Goal: Find specific page/section: Find specific page/section

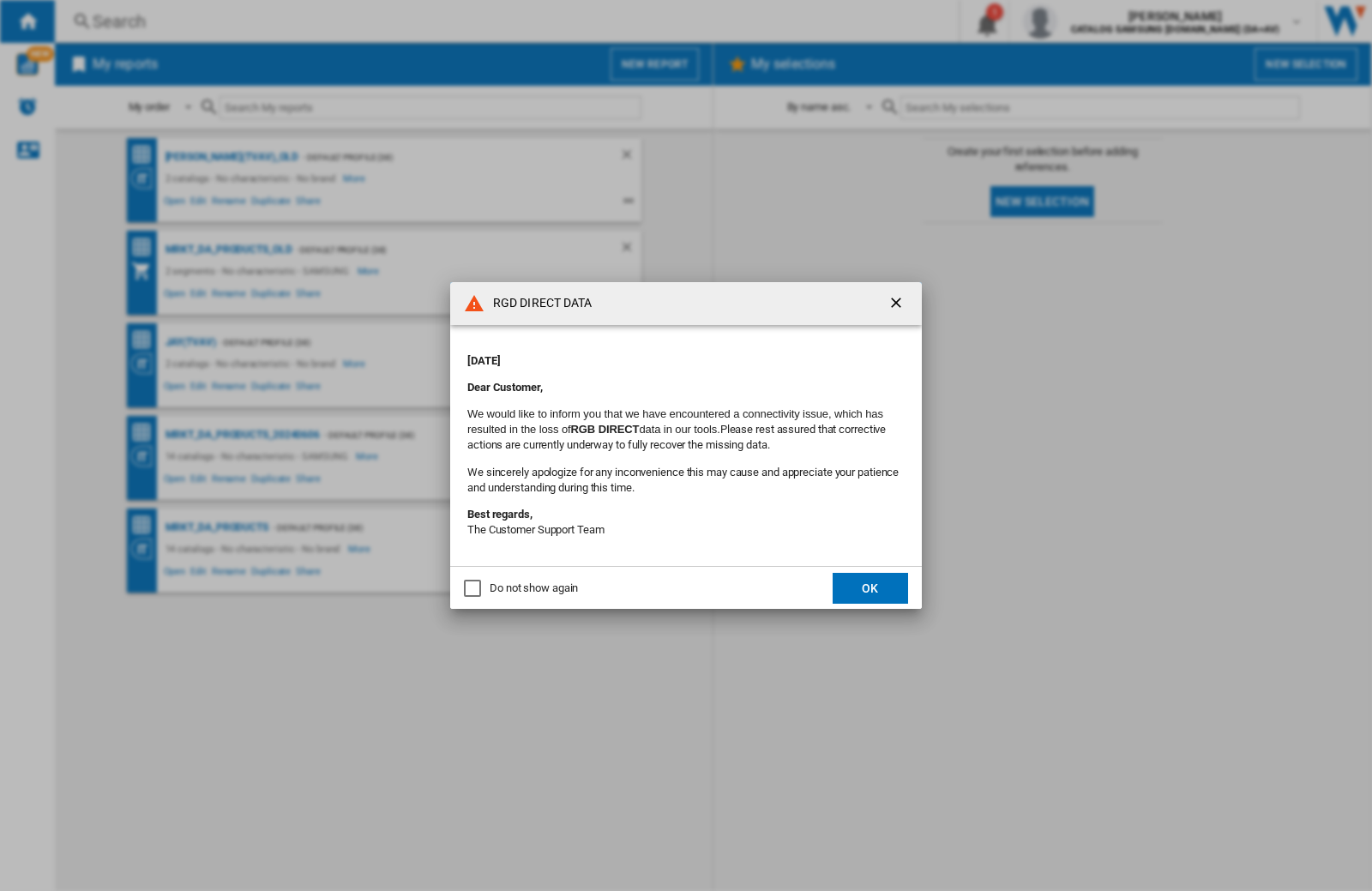
click at [1092, 21] on div "RGD DIRECT DATA [DATE] Dear Customer, We would like to inform you that we have …" at bounding box center [686, 445] width 1372 height 891
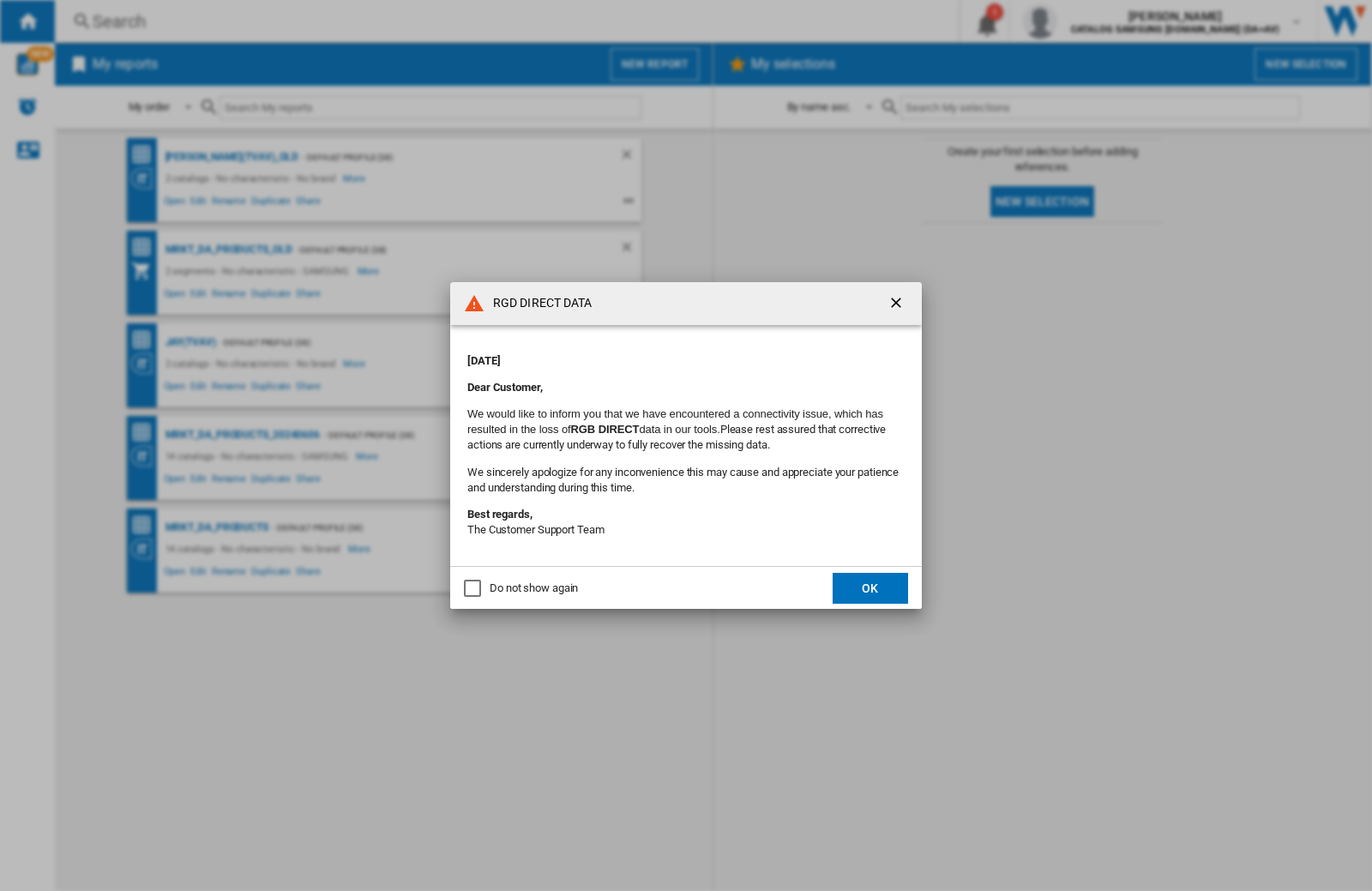
click at [1092, 21] on div "RGD DIRECT DATA [DATE] Dear Customer, We would like to inform you that we have …" at bounding box center [686, 445] width 1372 height 891
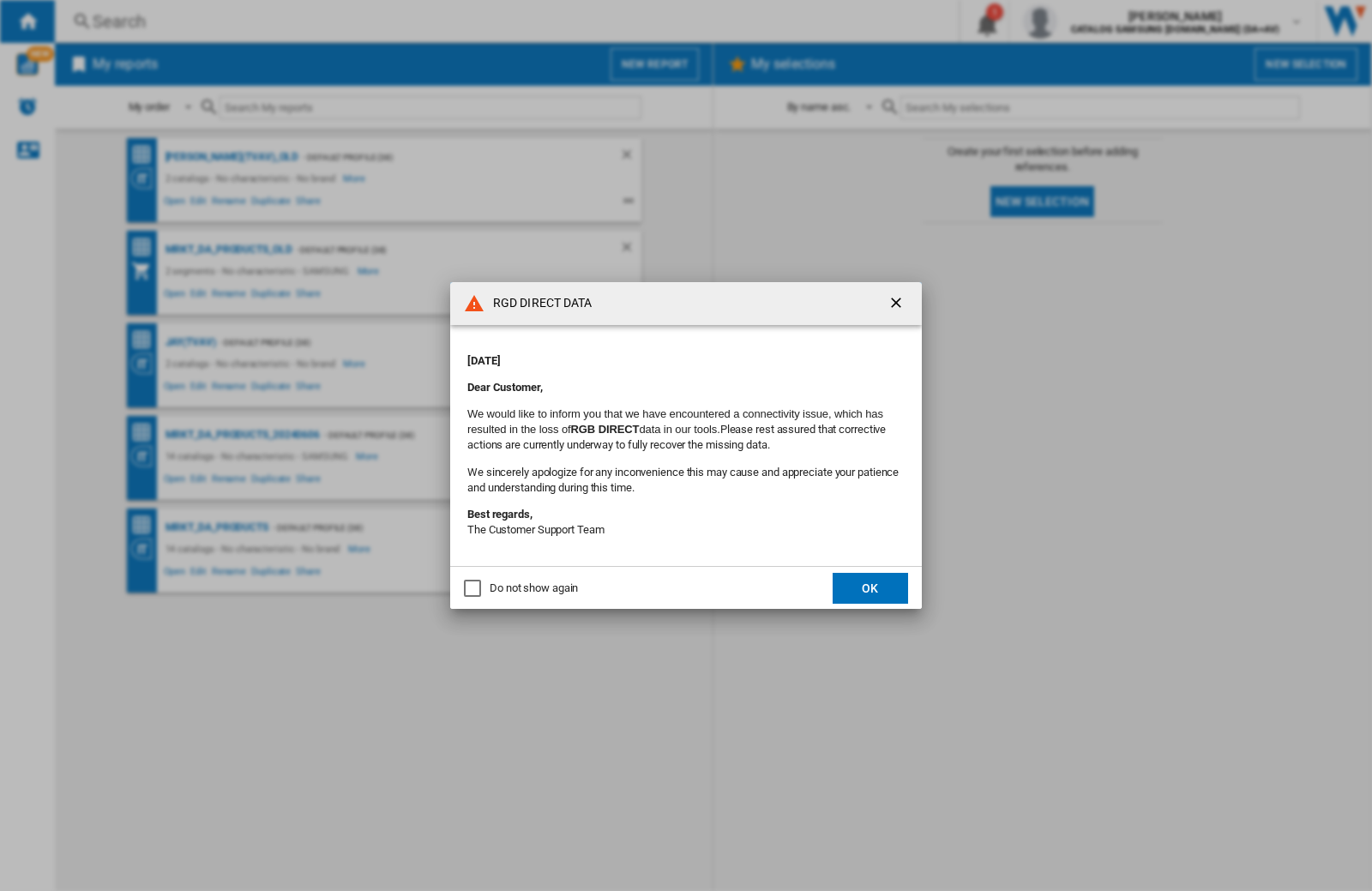
click at [1092, 21] on div "RGD DIRECT DATA [DATE] Dear Customer, We would like to inform you that we have …" at bounding box center [686, 445] width 1372 height 891
click at [1092, 21] on div "RGD DIRECT DATA Monday, September 22, 2025 Dear Customer, We would like to info…" at bounding box center [686, 445] width 1372 height 891
click at [1092, 21] on div "RGD DIRECT DATA [DATE] Dear Customer, We would like to inform you that we have …" at bounding box center [686, 445] width 1372 height 891
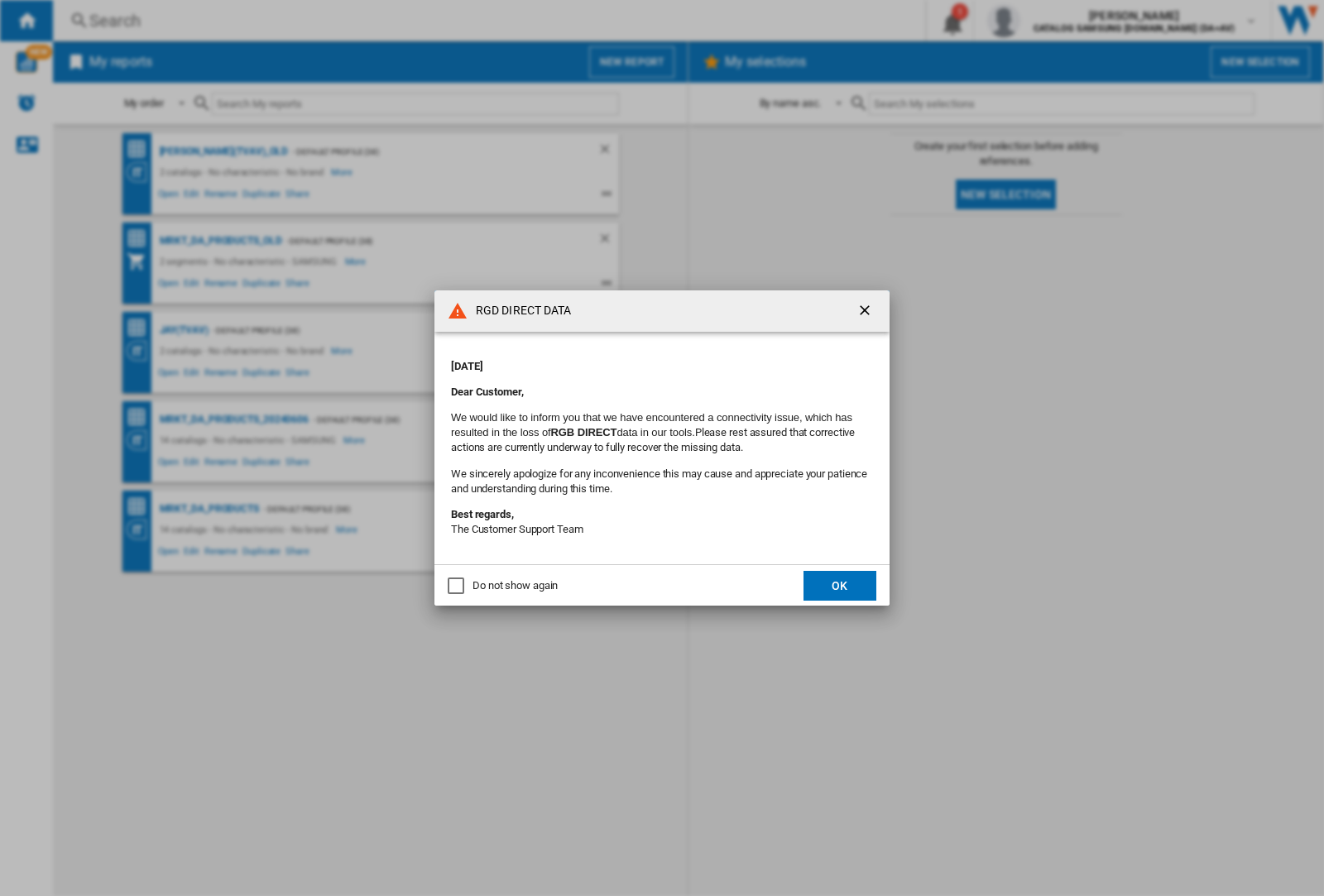
click at [1054, 20] on div "RGD DIRECT DATA [DATE] Dear Customer, We would like to inform you that we have …" at bounding box center [662, 448] width 1324 height 896
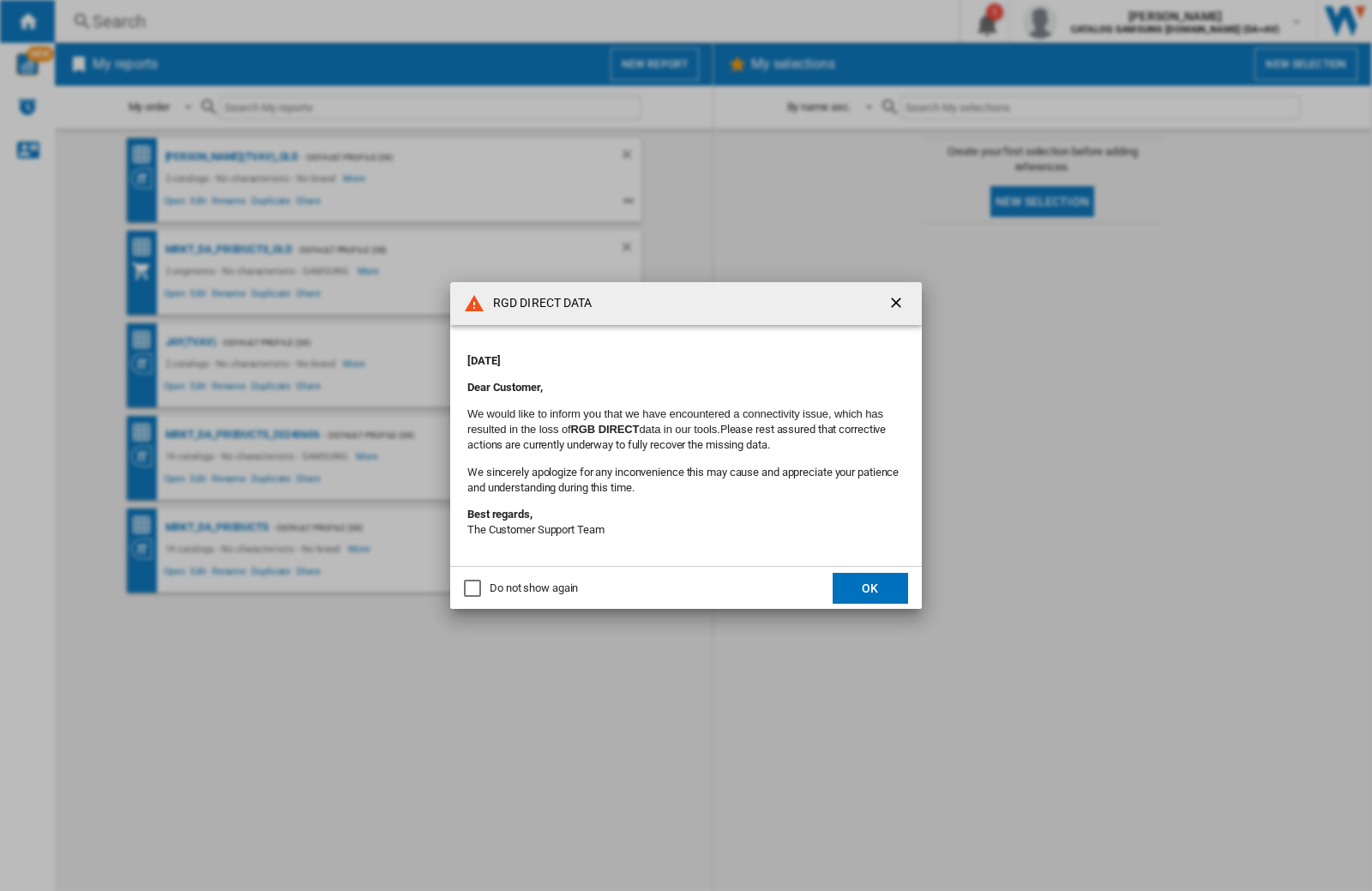
click at [1092, 21] on div "RGD DIRECT DATA [DATE] Dear Customer, We would like to inform you that we have …" at bounding box center [686, 445] width 1372 height 891
click at [659, 355] on p "[DATE]" at bounding box center [686, 362] width 437 height 16
